Goal: Task Accomplishment & Management: Manage account settings

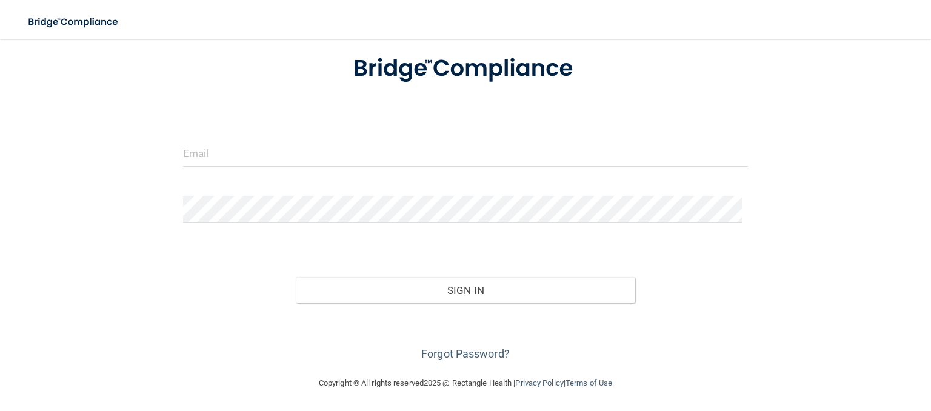
scroll to position [61, 0]
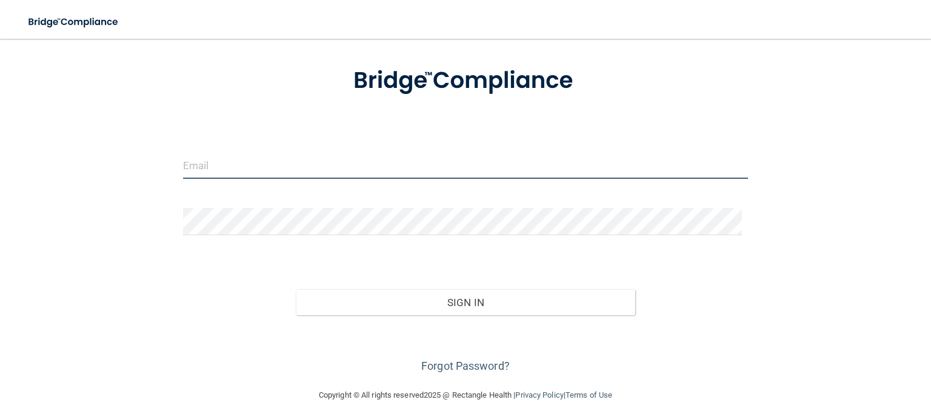
click at [415, 158] on input "email" at bounding box center [465, 165] width 565 height 27
type input "[PERSON_NAME][EMAIL_ADDRESS][PERSON_NAME][DOMAIN_NAME]"
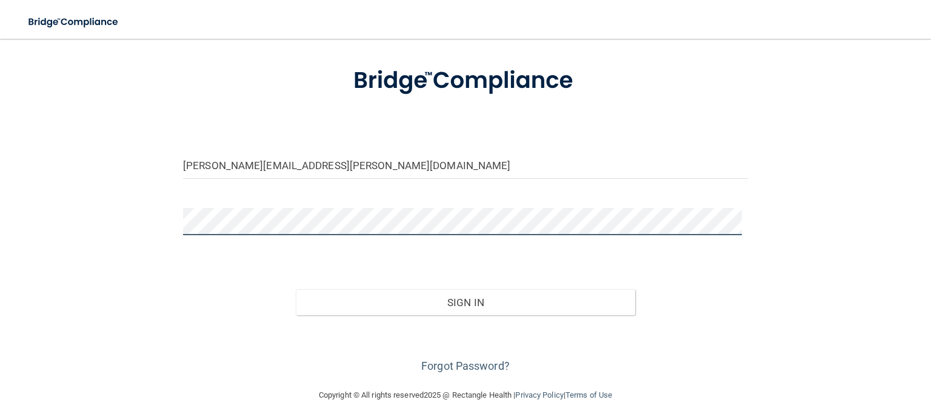
click at [296, 289] on button "Sign In" at bounding box center [465, 302] width 339 height 27
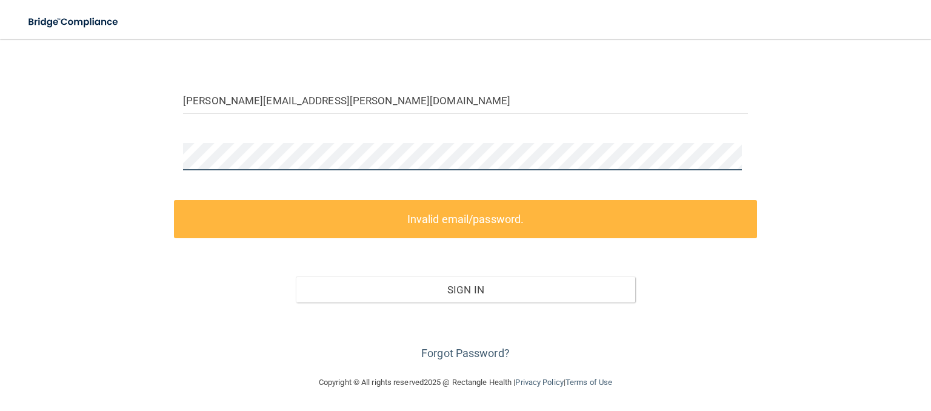
scroll to position [73, 0]
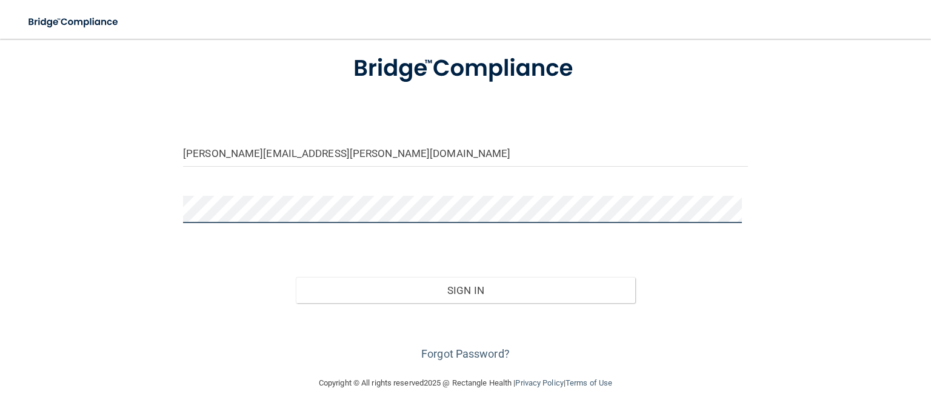
click at [296, 277] on button "Sign In" at bounding box center [465, 290] width 339 height 27
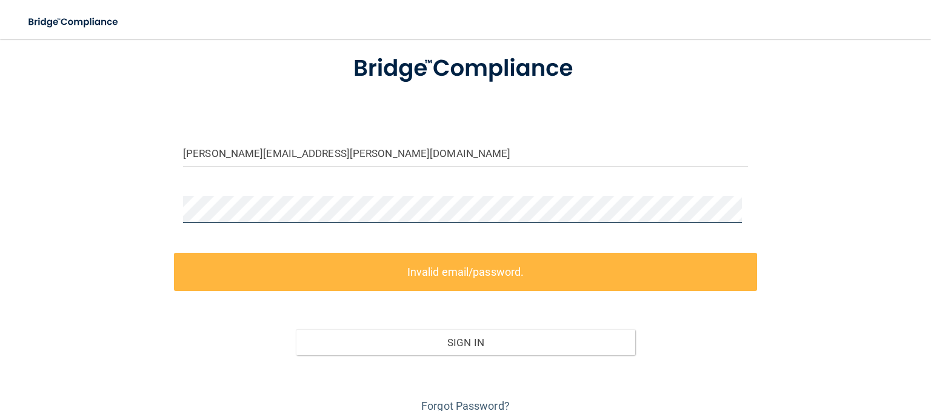
click at [98, 224] on div "[PERSON_NAME][EMAIL_ADDRESS][PERSON_NAME][DOMAIN_NAME] Invalid email/password. …" at bounding box center [465, 197] width 882 height 438
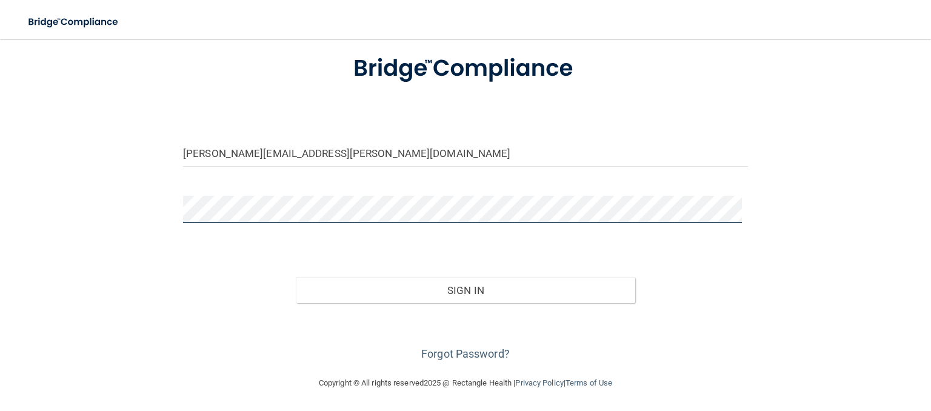
click at [296, 277] on button "Sign In" at bounding box center [465, 290] width 339 height 27
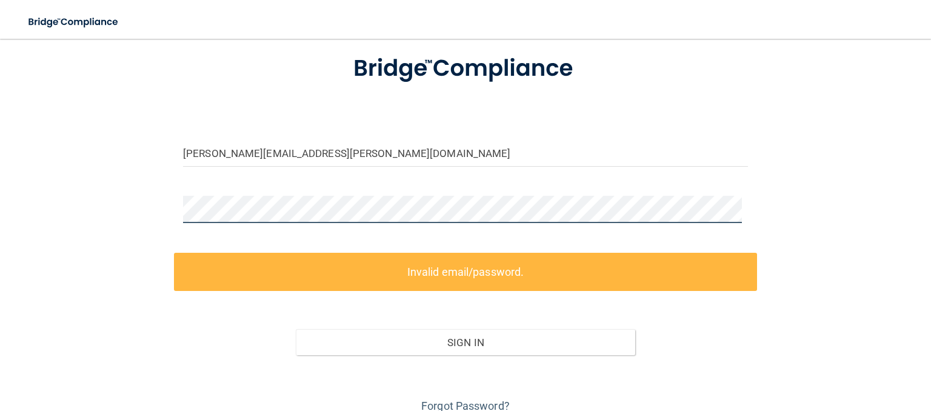
click at [109, 201] on div "[PERSON_NAME][EMAIL_ADDRESS][PERSON_NAME][DOMAIN_NAME] Invalid email/password. …" at bounding box center [465, 197] width 882 height 438
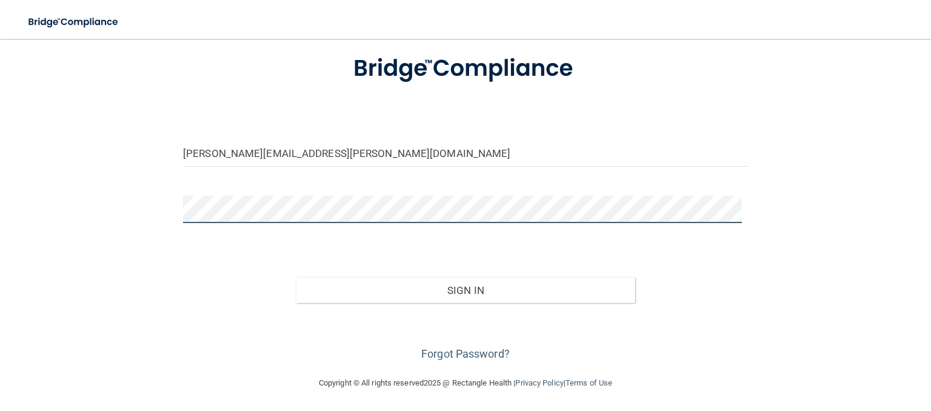
click at [296, 277] on button "Sign In" at bounding box center [465, 290] width 339 height 27
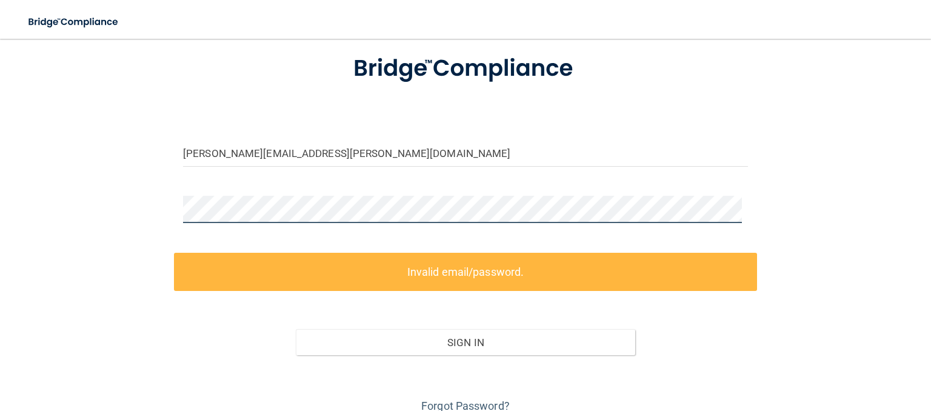
scroll to position [126, 0]
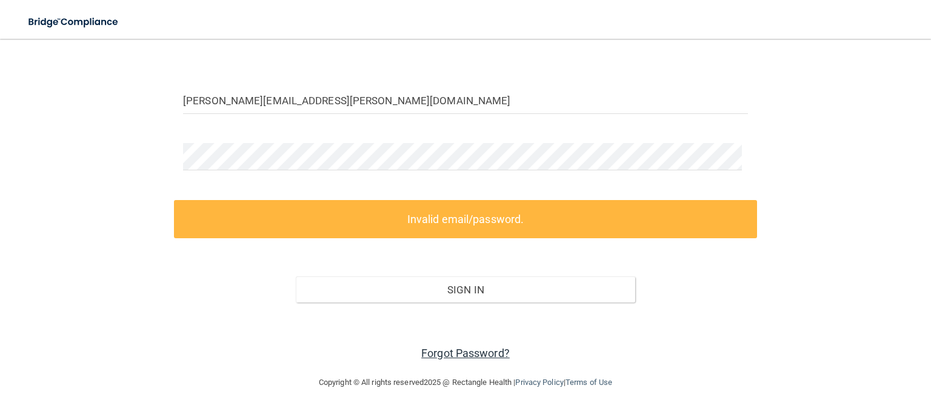
click at [475, 353] on link "Forgot Password?" at bounding box center [465, 353] width 88 height 13
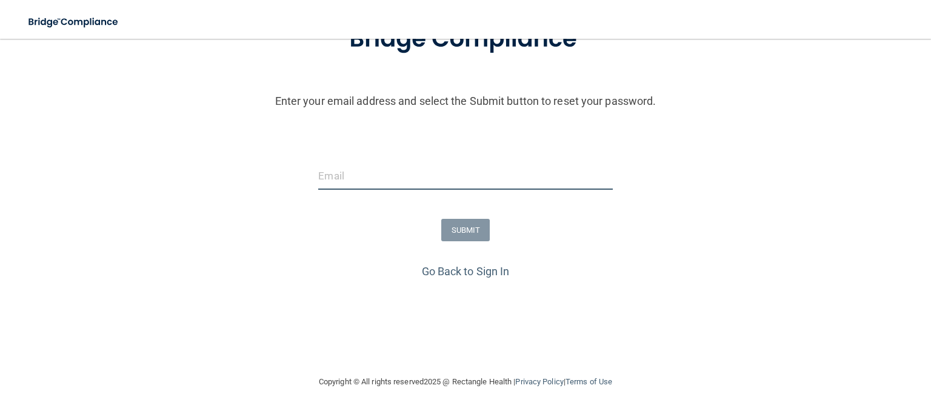
click at [438, 178] on input "email" at bounding box center [465, 175] width 294 height 27
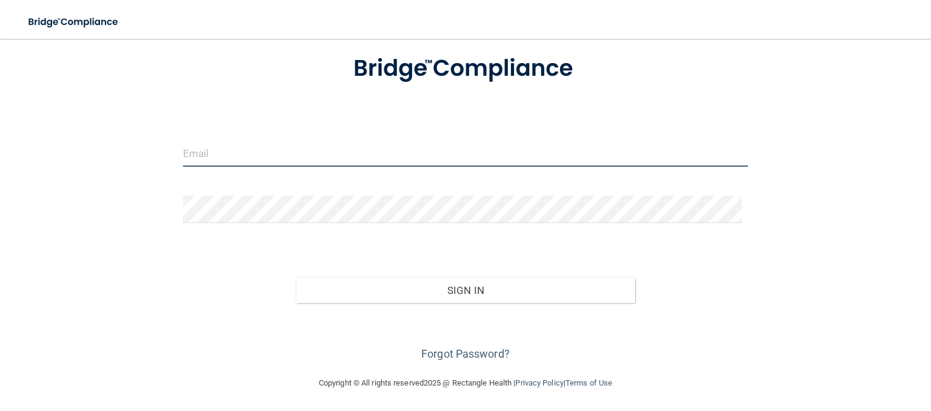
click at [244, 150] on input "email" at bounding box center [465, 152] width 565 height 27
type input "[PERSON_NAME][EMAIL_ADDRESS][PERSON_NAME][DOMAIN_NAME]"
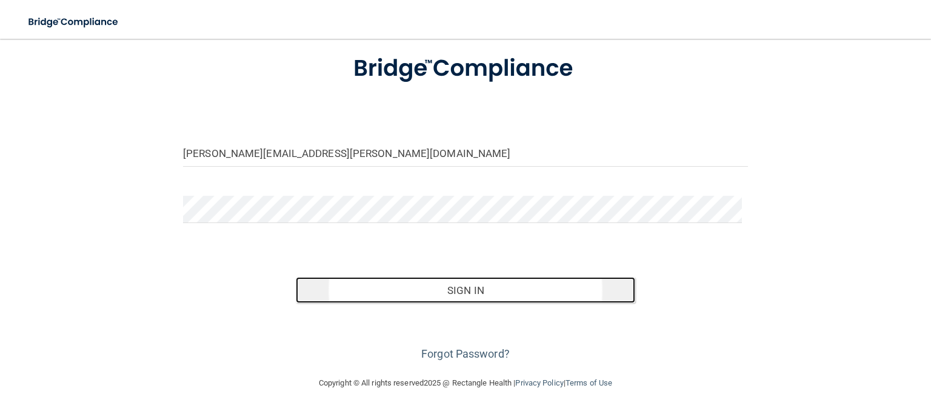
click at [305, 279] on button "Sign In" at bounding box center [465, 290] width 339 height 27
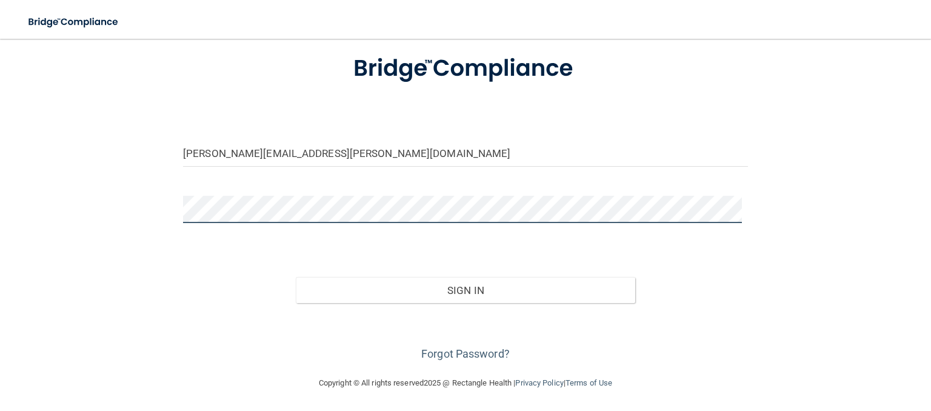
click at [296, 277] on button "Sign In" at bounding box center [465, 290] width 339 height 27
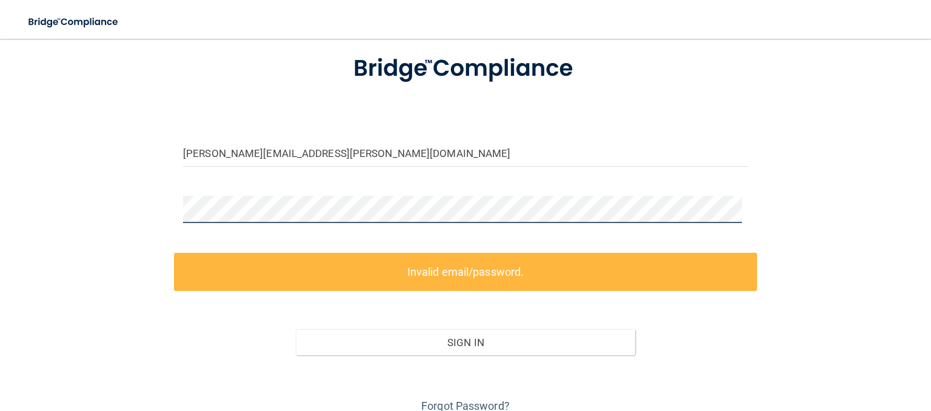
click at [147, 197] on div "[PERSON_NAME][EMAIL_ADDRESS][PERSON_NAME][DOMAIN_NAME] Invalid email/password. …" at bounding box center [465, 197] width 882 height 438
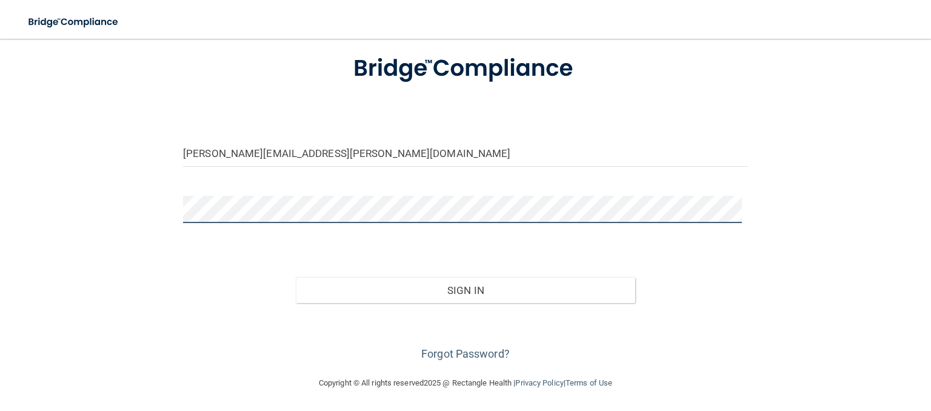
click at [296, 277] on button "Sign In" at bounding box center [465, 290] width 339 height 27
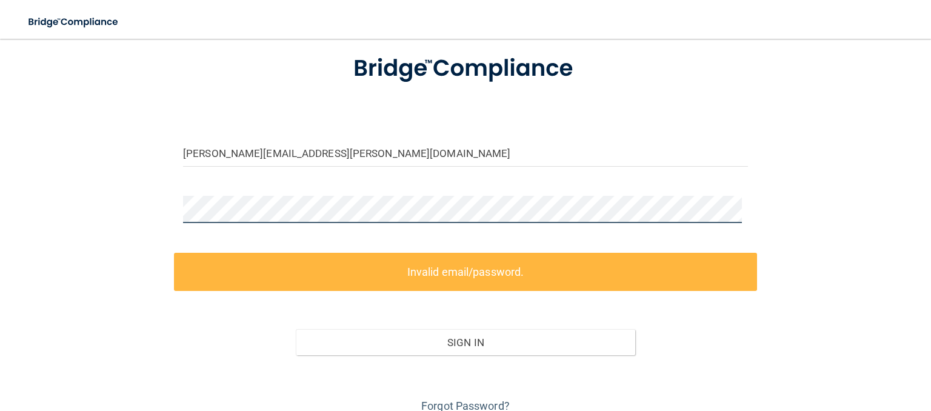
click at [142, 214] on div "[PERSON_NAME][EMAIL_ADDRESS][PERSON_NAME][DOMAIN_NAME] Invalid email/password. …" at bounding box center [465, 197] width 882 height 438
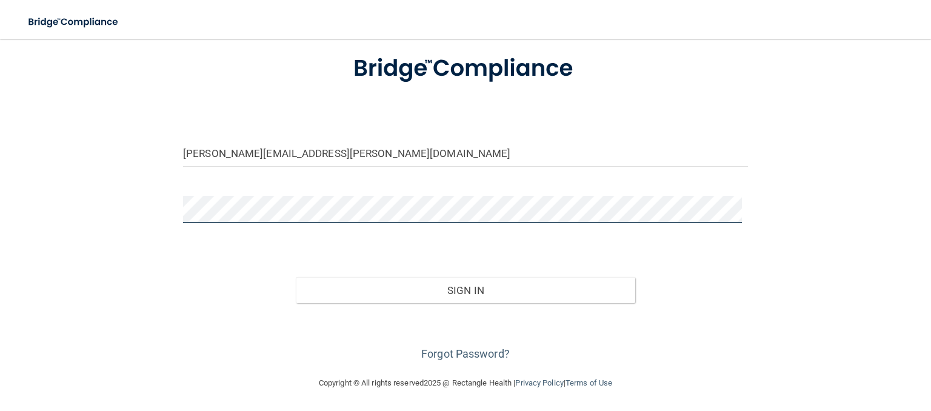
click at [296, 277] on button "Sign In" at bounding box center [465, 290] width 339 height 27
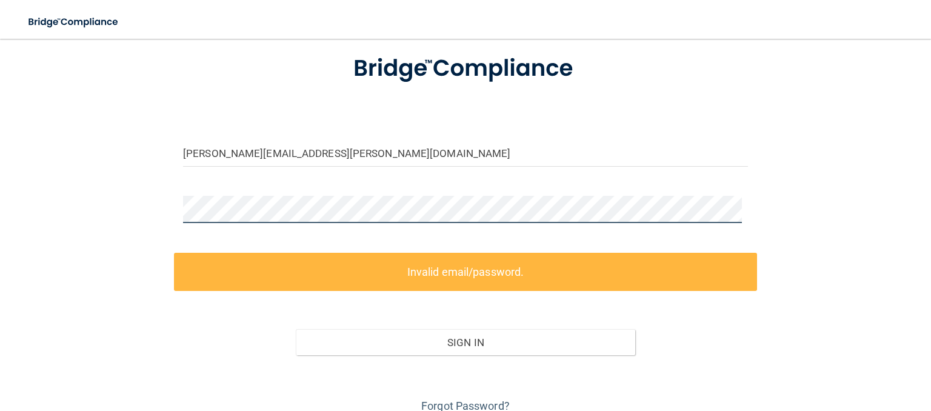
click at [117, 209] on div "[PERSON_NAME][EMAIL_ADDRESS][PERSON_NAME][DOMAIN_NAME] Invalid email/password. …" at bounding box center [465, 197] width 882 height 438
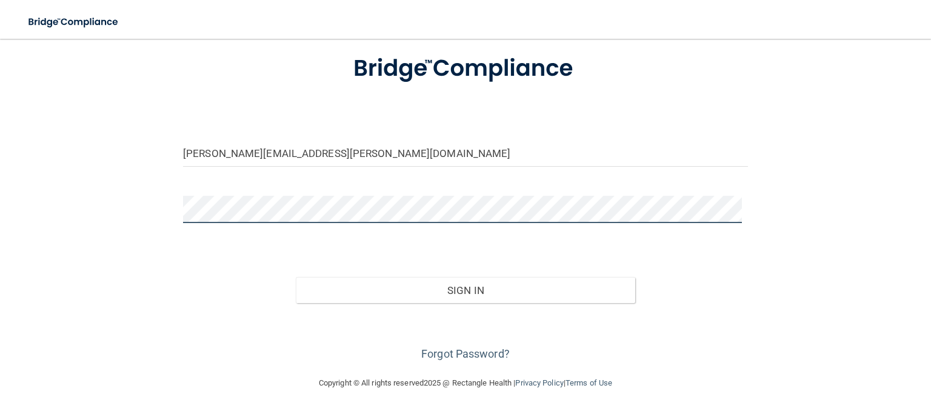
click at [296, 277] on button "Sign In" at bounding box center [465, 290] width 339 height 27
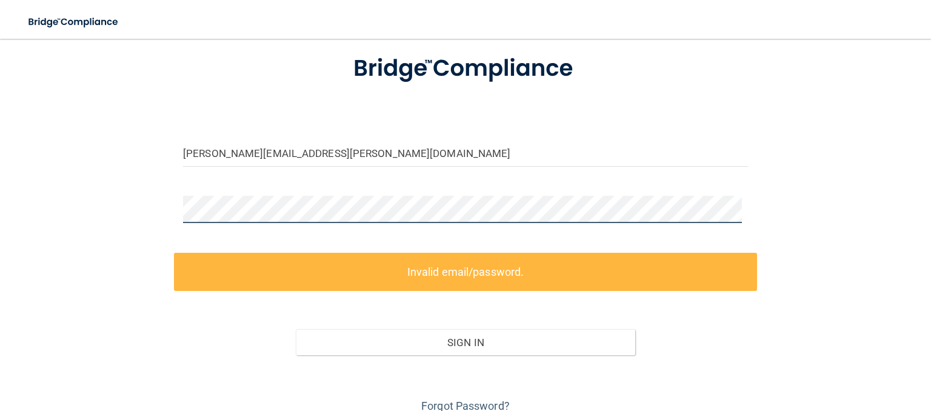
click at [121, 214] on div "[PERSON_NAME][EMAIL_ADDRESS][PERSON_NAME][DOMAIN_NAME] Invalid email/password. …" at bounding box center [465, 197] width 882 height 438
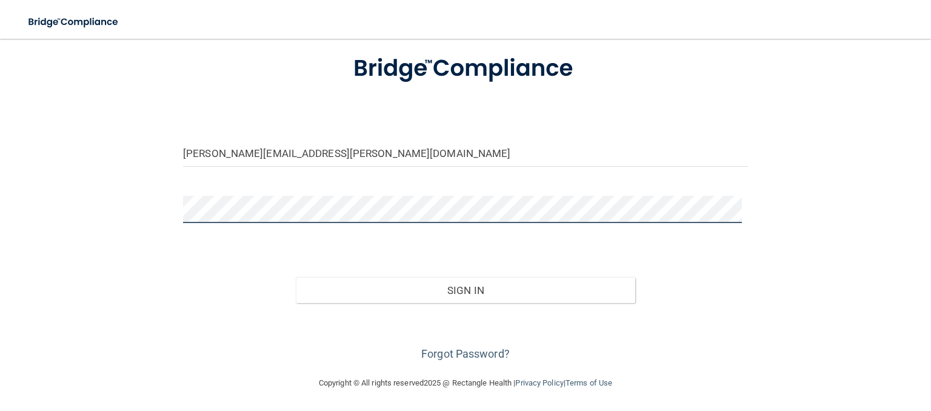
click at [296, 277] on button "Sign In" at bounding box center [465, 290] width 339 height 27
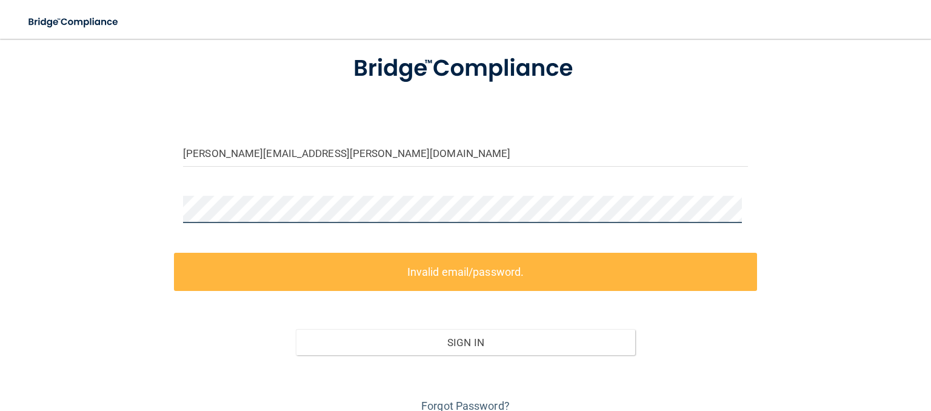
click at [116, 218] on div "[PERSON_NAME][EMAIL_ADDRESS][PERSON_NAME][DOMAIN_NAME] Invalid email/password. …" at bounding box center [465, 197] width 882 height 438
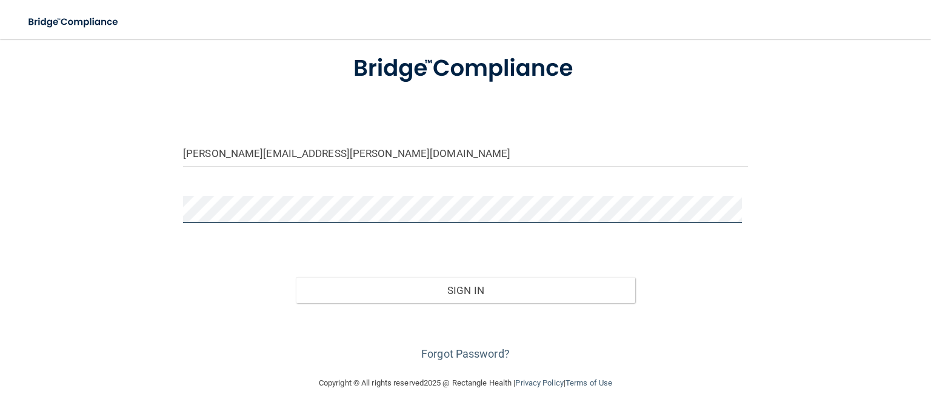
click at [296, 277] on button "Sign In" at bounding box center [465, 290] width 339 height 27
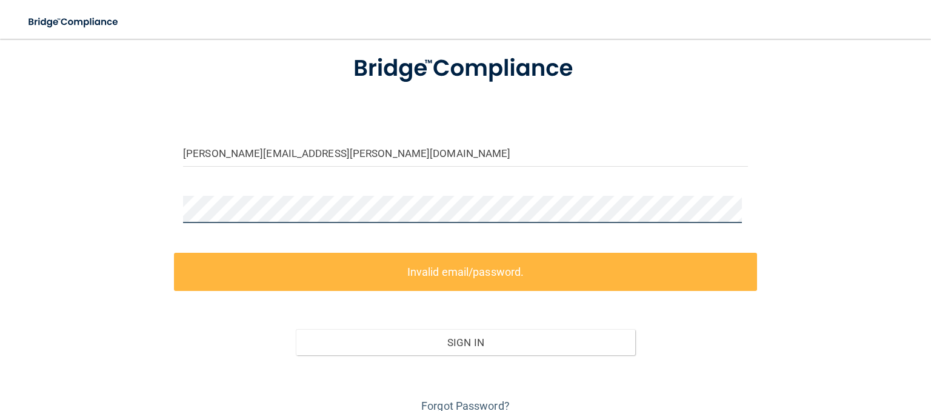
click at [133, 218] on div "[PERSON_NAME][EMAIL_ADDRESS][PERSON_NAME][DOMAIN_NAME] Invalid email/password. …" at bounding box center [465, 197] width 882 height 438
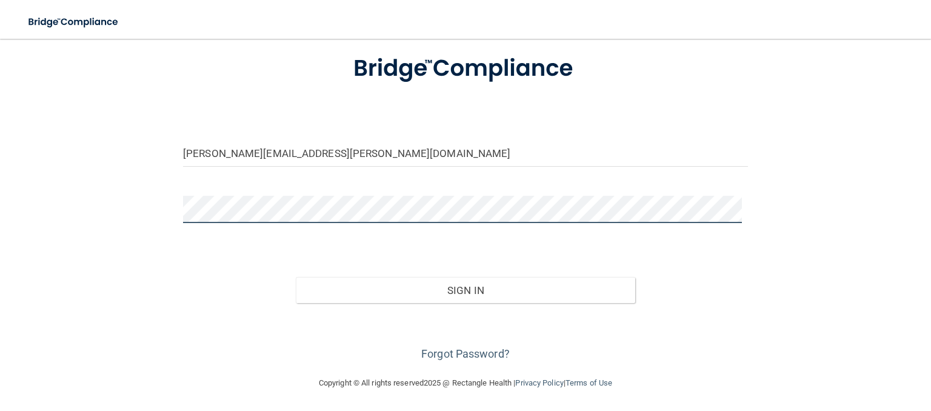
click at [296, 277] on button "Sign In" at bounding box center [465, 290] width 339 height 27
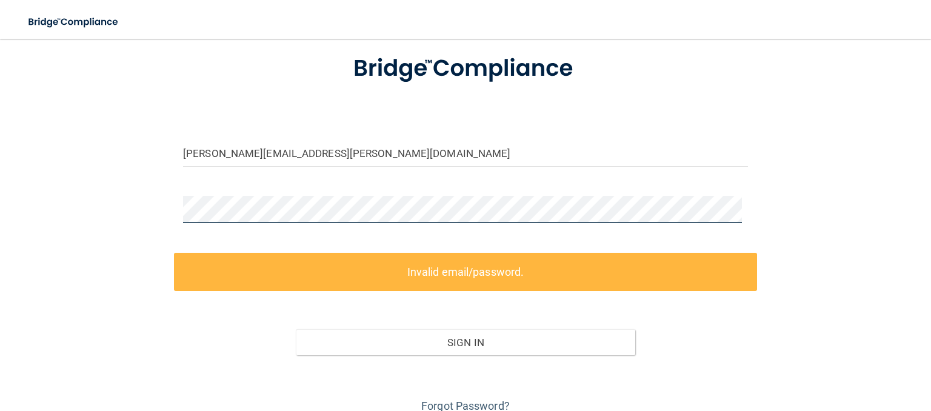
click at [123, 220] on div "[PERSON_NAME][EMAIL_ADDRESS][PERSON_NAME][DOMAIN_NAME] Invalid email/password. …" at bounding box center [465, 197] width 882 height 438
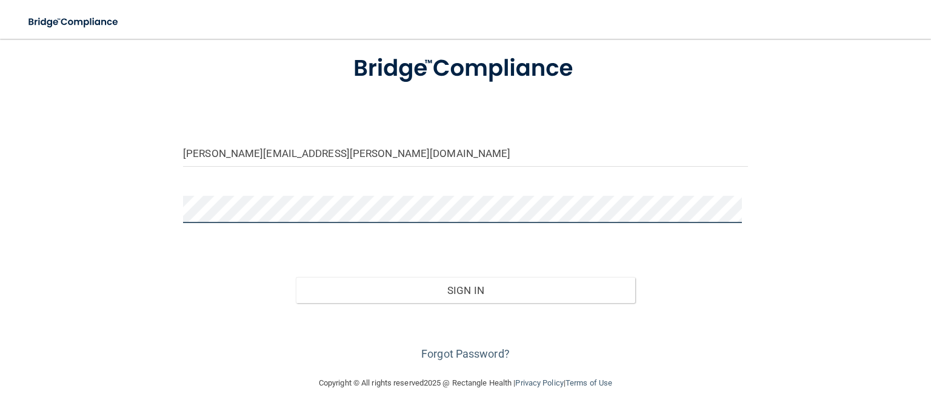
click at [296, 277] on button "Sign In" at bounding box center [465, 290] width 339 height 27
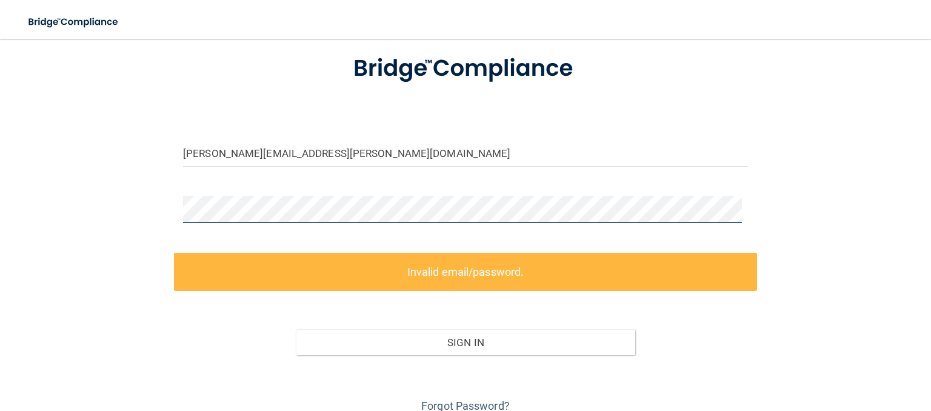
click at [125, 217] on div "[PERSON_NAME][EMAIL_ADDRESS][PERSON_NAME][DOMAIN_NAME] Invalid email/password. …" at bounding box center [465, 197] width 882 height 438
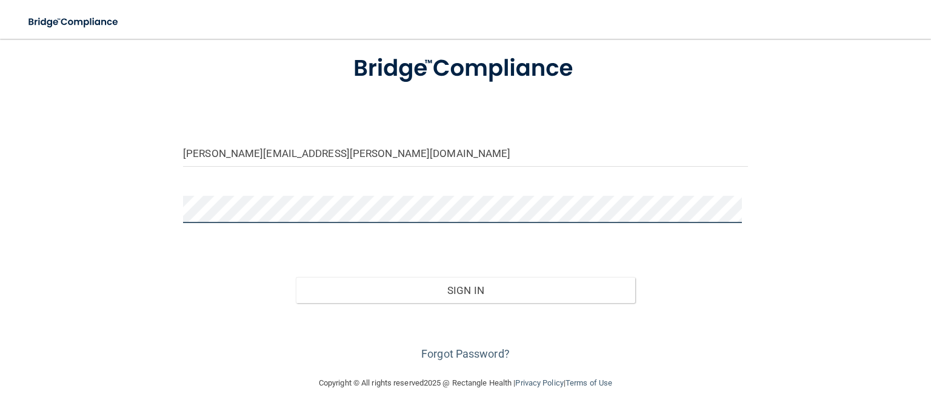
click at [296, 277] on button "Sign In" at bounding box center [465, 290] width 339 height 27
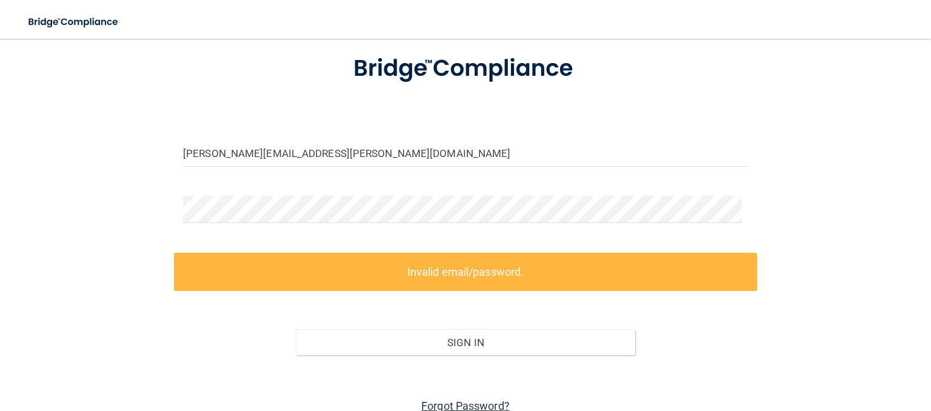
click at [429, 404] on link "Forgot Password?" at bounding box center [465, 405] width 88 height 13
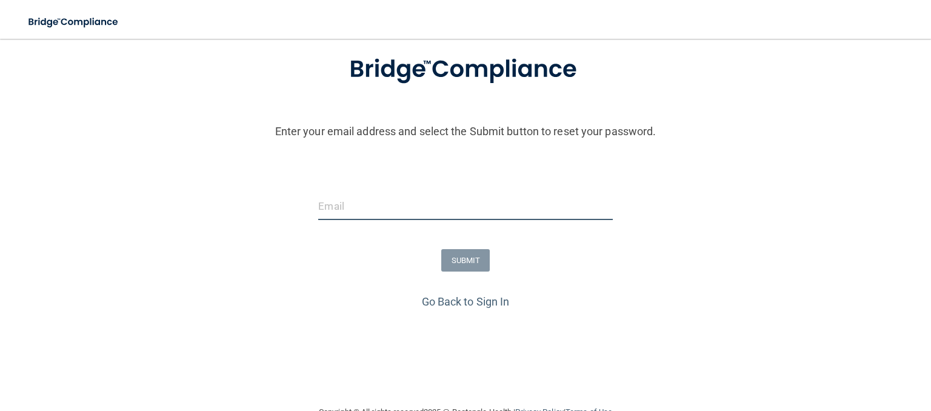
click at [434, 219] on input "email" at bounding box center [465, 206] width 294 height 27
type input "[PERSON_NAME][EMAIL_ADDRESS][PERSON_NAME][DOMAIN_NAME]"
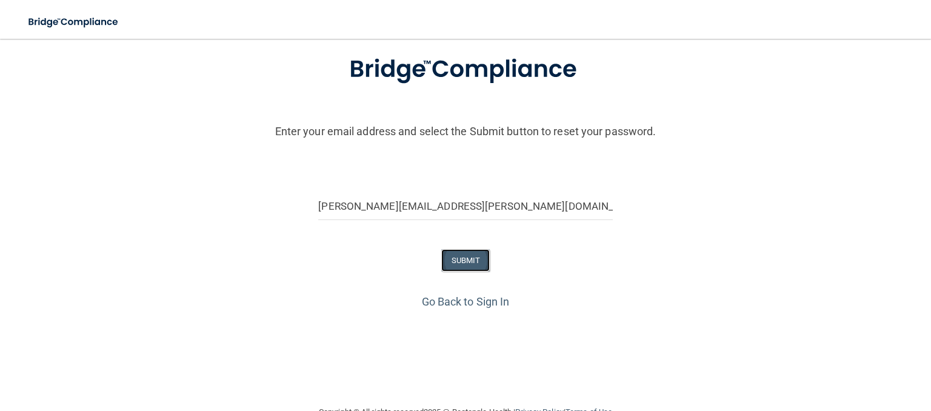
click at [458, 266] on button "SUBMIT" at bounding box center [465, 260] width 49 height 22
